Goal: Information Seeking & Learning: Learn about a topic

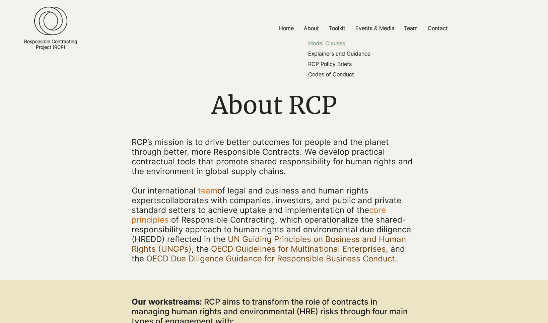
click at [337, 44] on p "Model Clauses" at bounding box center [326, 43] width 42 height 10
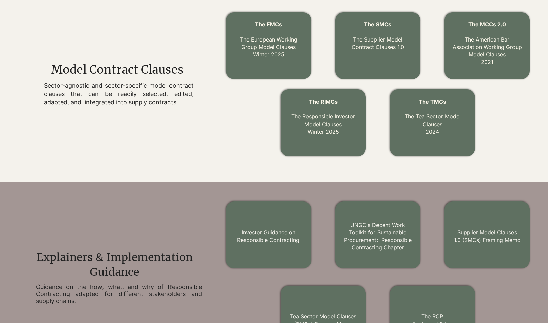
scroll to position [234, 0]
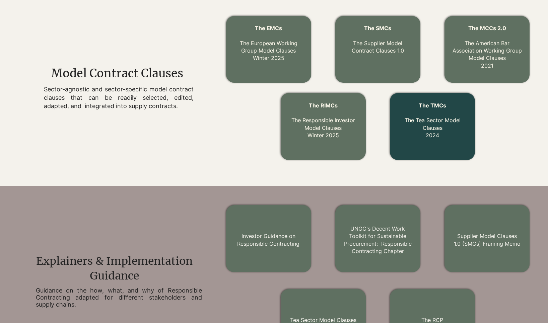
click at [430, 105] on span "The TMCs" at bounding box center [432, 105] width 27 height 7
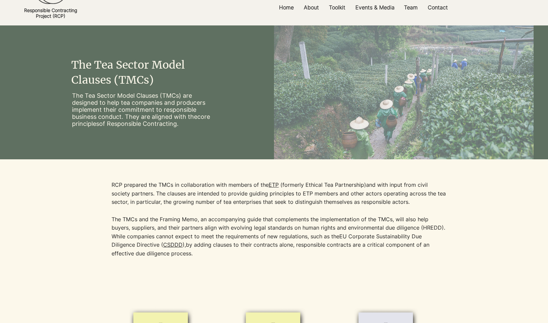
scroll to position [31, 0]
drag, startPoint x: 109, startPoint y: 181, endPoint x: 172, endPoint y: 250, distance: 93.4
click at [171, 251] on div "RCP prepared the TMCs in collaboration with members of the ETP (formerly Ethica…" at bounding box center [273, 218] width 519 height 117
copy div "RCP prepared the TMCs in collaboration with members of the ETP (formerly Ethica…"
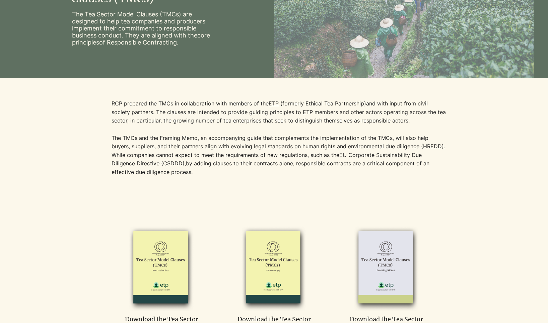
scroll to position [0, 0]
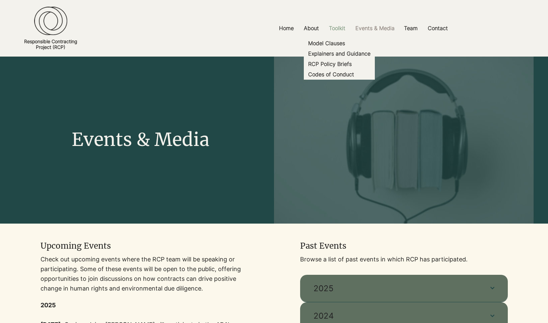
click at [337, 28] on p "Toolkit" at bounding box center [337, 28] width 23 height 15
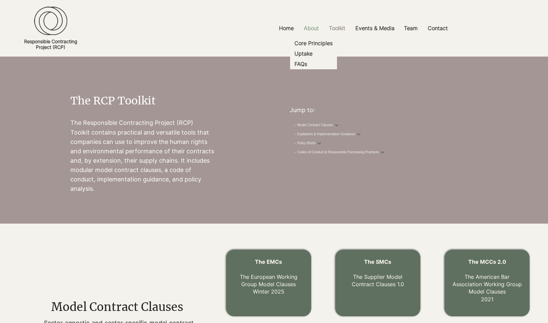
click at [314, 27] on p "About" at bounding box center [311, 28] width 22 height 15
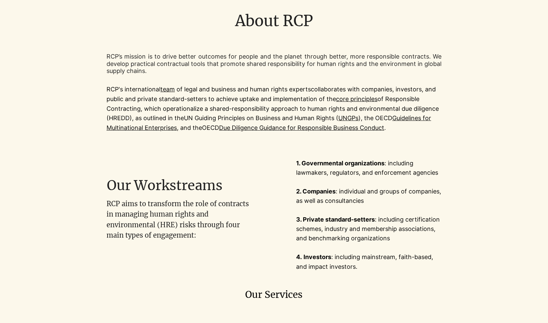
scroll to position [122, 0]
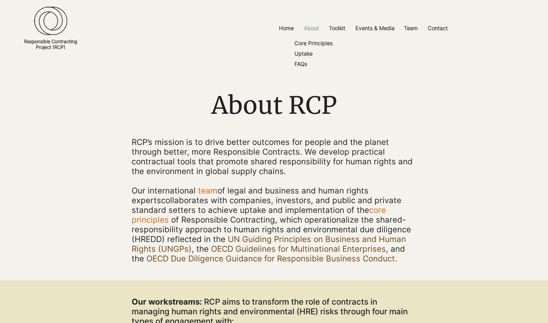
click at [314, 28] on p "About" at bounding box center [311, 28] width 22 height 15
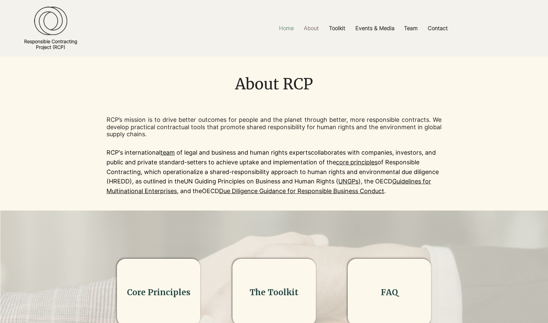
click at [291, 31] on p "Home" at bounding box center [286, 28] width 21 height 15
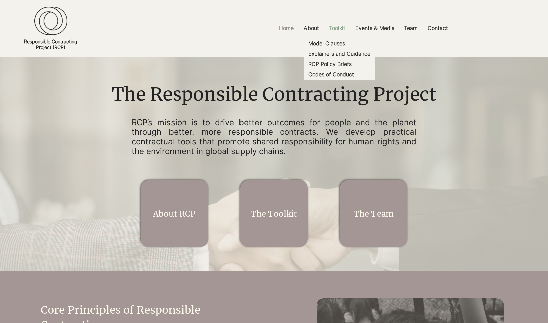
click at [341, 28] on p "Toolkit" at bounding box center [337, 28] width 23 height 15
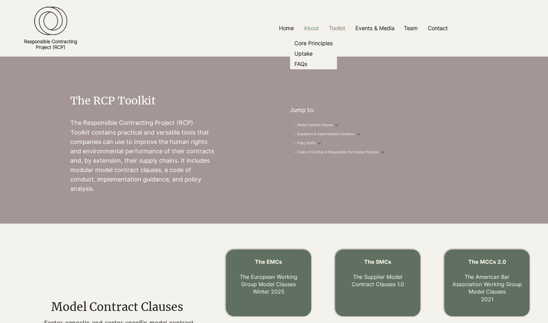
click at [311, 26] on p "About" at bounding box center [311, 28] width 22 height 15
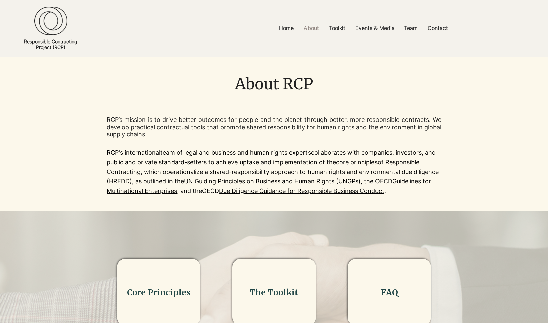
click at [539, 79] on div "main content" at bounding box center [274, 79] width 548 height 45
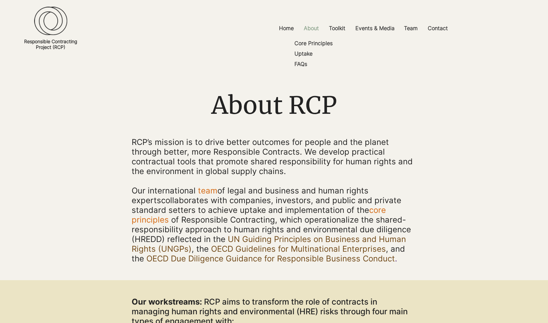
click at [311, 29] on p "About" at bounding box center [311, 28] width 22 height 15
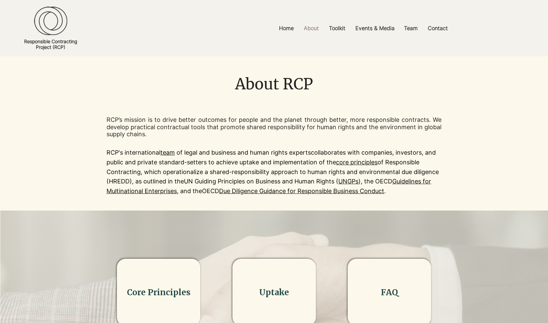
click at [474, 141] on div at bounding box center [274, 156] width 548 height 109
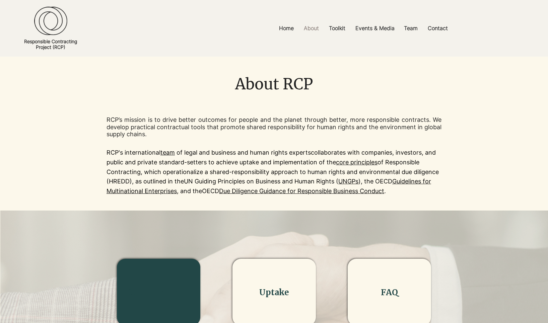
drag, startPoint x: 178, startPoint y: 290, endPoint x: 190, endPoint y: 249, distance: 43.0
click at [178, 290] on link "Core Principles" at bounding box center [159, 292] width 64 height 10
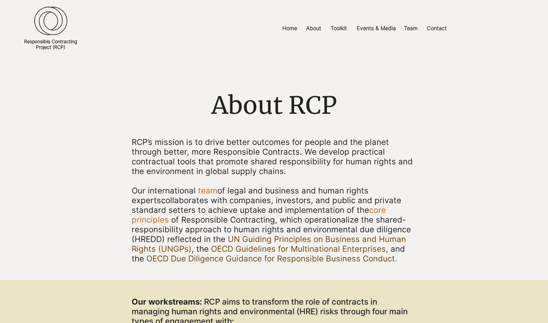
scroll to position [33, 0]
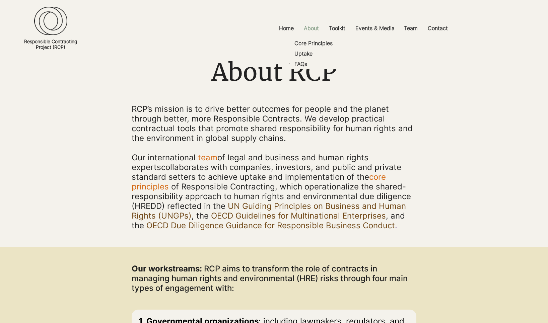
click at [308, 28] on p "About" at bounding box center [311, 28] width 22 height 15
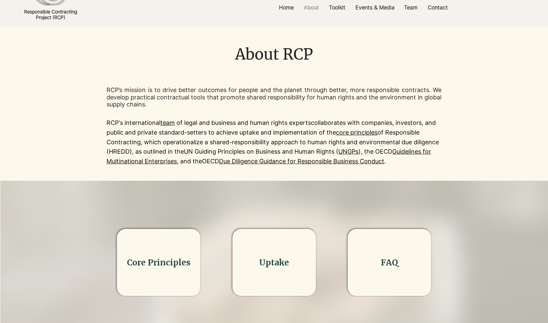
scroll to position [33, 0]
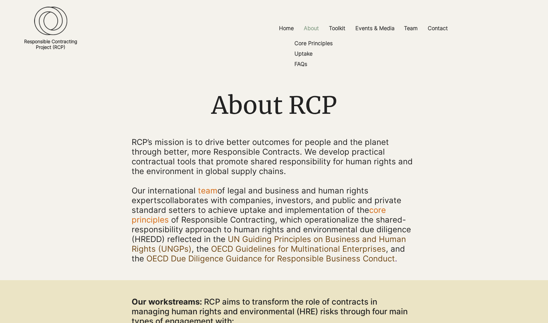
click at [313, 28] on p "About" at bounding box center [311, 28] width 22 height 15
click at [310, 27] on p "About" at bounding box center [311, 28] width 22 height 15
click at [304, 27] on p "About" at bounding box center [311, 28] width 22 height 15
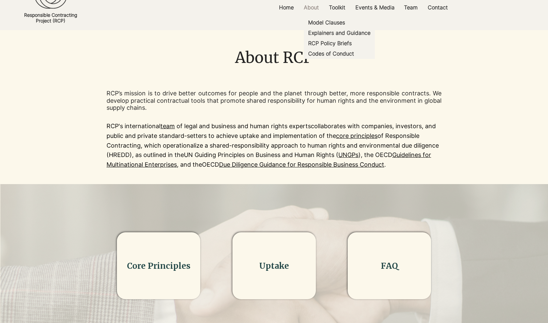
scroll to position [49, 0]
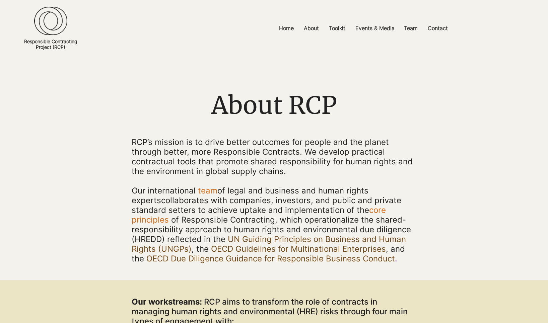
click at [499, 62] on div "main content" at bounding box center [274, 169] width 548 height 224
click at [317, 31] on p "About" at bounding box center [311, 28] width 22 height 15
click at [311, 29] on p "About" at bounding box center [311, 28] width 22 height 15
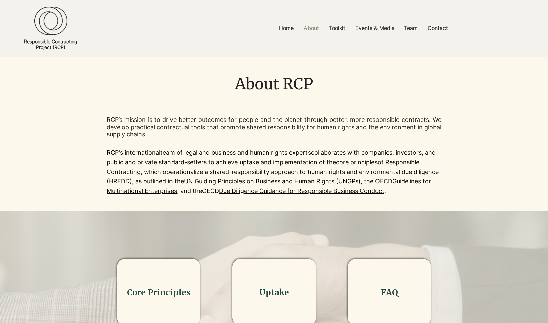
click at [55, 31] on img at bounding box center [50, 21] width 33 height 29
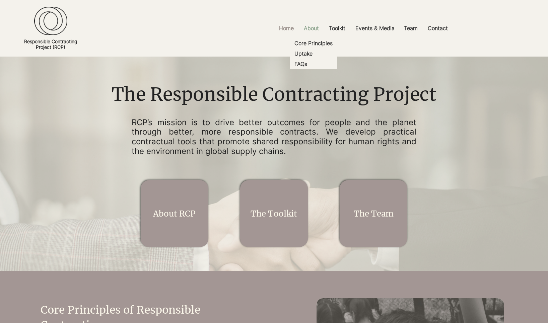
click at [314, 27] on p "About" at bounding box center [311, 28] width 22 height 15
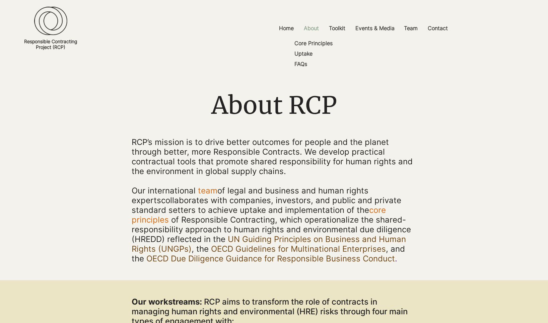
click at [311, 29] on p "About" at bounding box center [311, 28] width 22 height 15
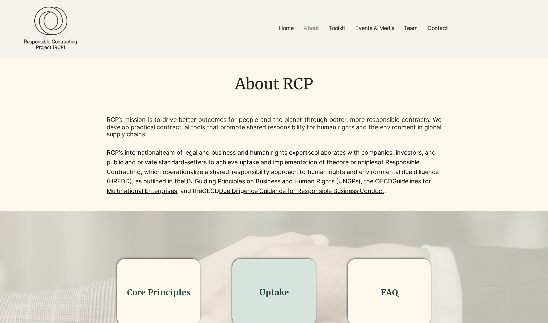
click at [278, 288] on link "Uptake" at bounding box center [274, 292] width 30 height 10
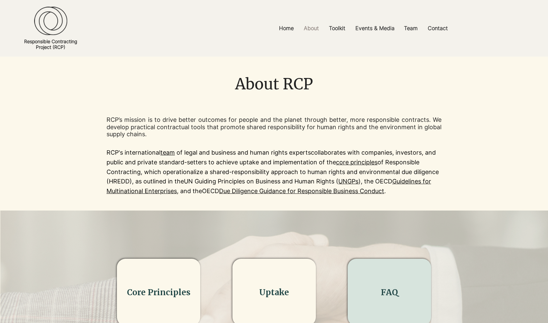
click at [378, 290] on h2 "FAQ" at bounding box center [389, 292] width 67 height 11
click at [387, 291] on link "FAQ" at bounding box center [389, 292] width 17 height 10
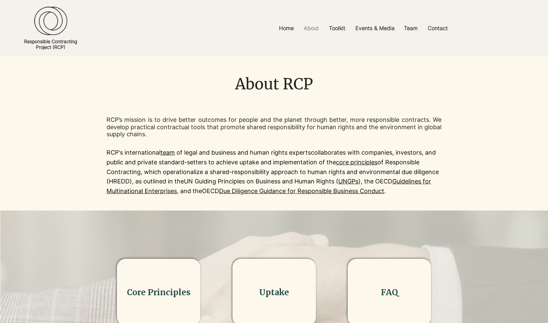
click at [57, 28] on img at bounding box center [50, 21] width 33 height 29
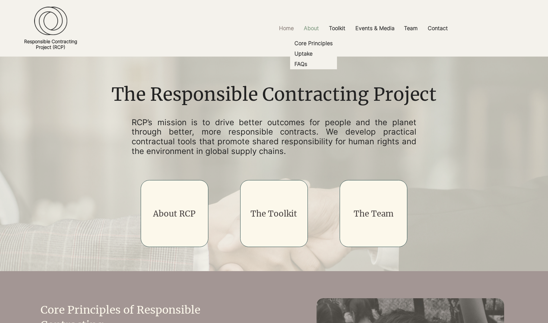
click at [312, 28] on p "About" at bounding box center [311, 28] width 22 height 15
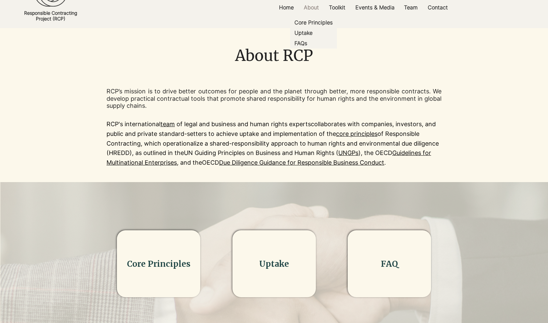
scroll to position [40, 0]
